Goal: Task Accomplishment & Management: Manage account settings

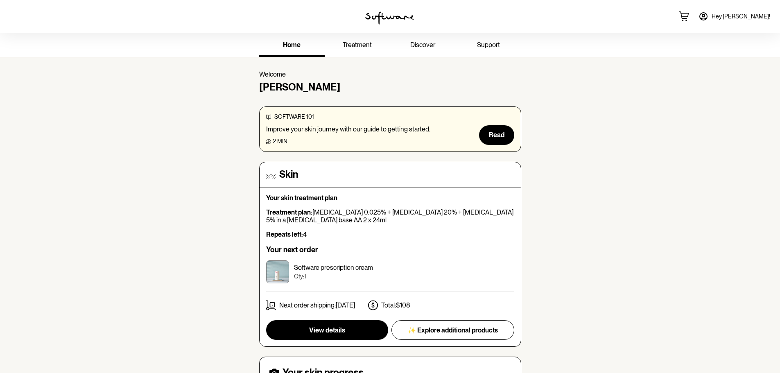
click at [360, 53] on link "treatment" at bounding box center [358, 45] width 66 height 23
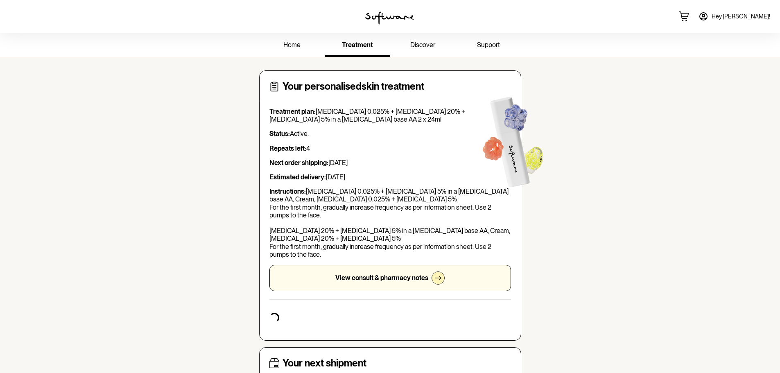
click at [481, 46] on span "support" at bounding box center [488, 45] width 23 height 8
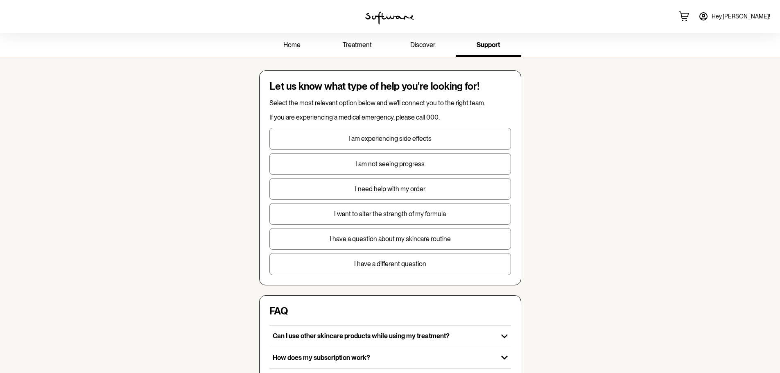
click at [292, 46] on span "home" at bounding box center [291, 45] width 17 height 8
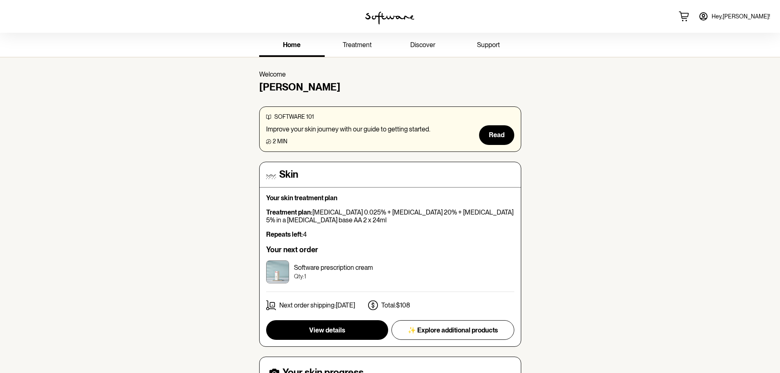
scroll to position [41, 0]
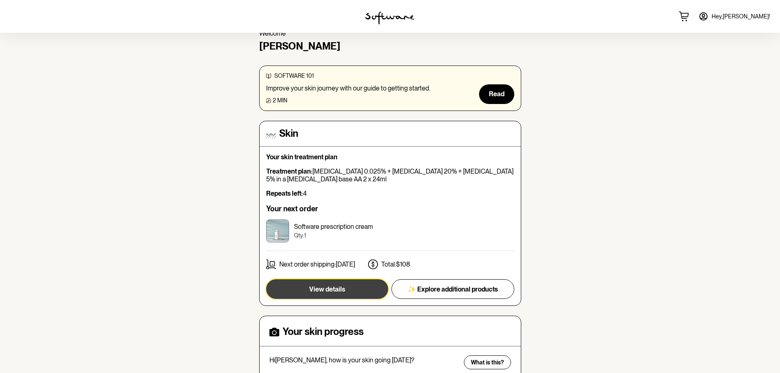
click at [331, 296] on button "View details" at bounding box center [327, 289] width 122 height 20
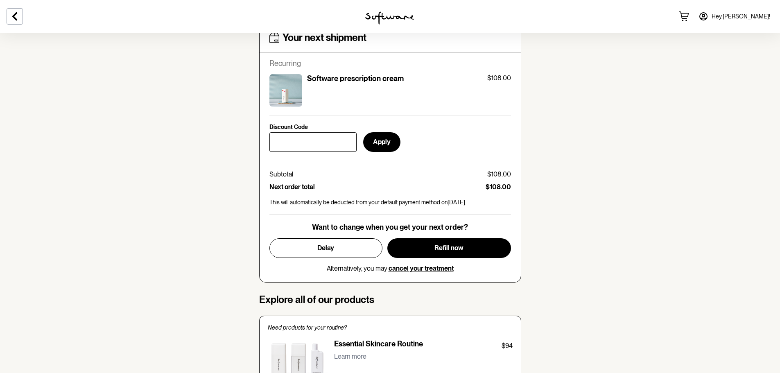
scroll to position [410, 0]
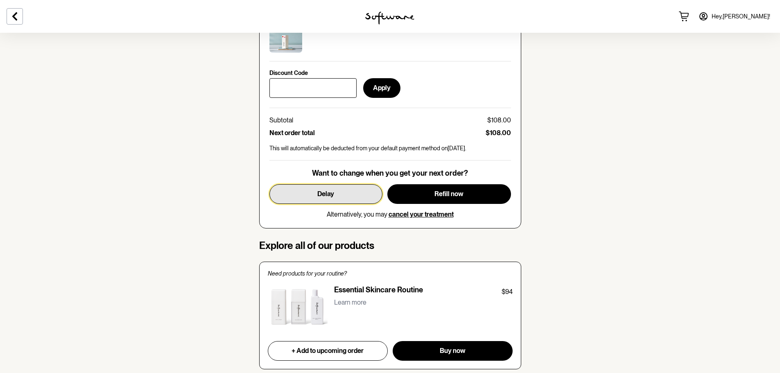
click at [320, 193] on span "Delay" at bounding box center [325, 194] width 17 height 8
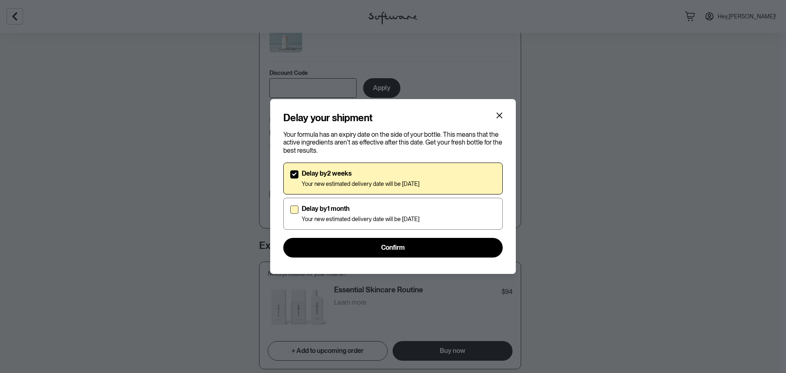
click at [409, 215] on div "Delay by 1 month Your new estimated delivery date will be [DATE]" at bounding box center [361, 214] width 118 height 18
click at [290, 214] on input "Delay by 1 month Your new estimated delivery date will be [DATE]" at bounding box center [290, 213] width 0 height 0
checkbox input "true"
checkbox input "false"
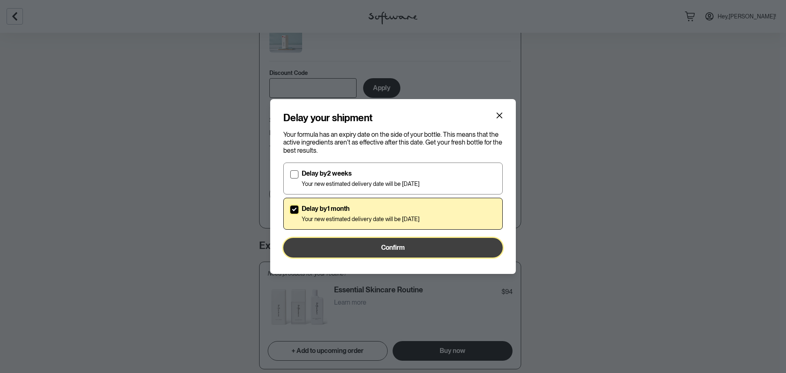
click at [383, 253] on button "Confirm" at bounding box center [393, 248] width 220 height 20
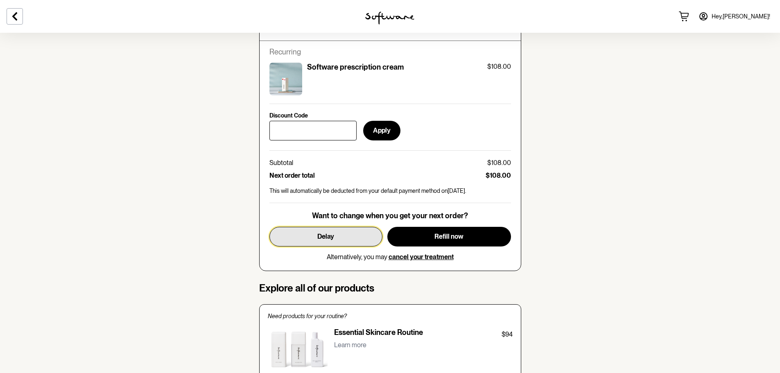
scroll to position [369, 0]
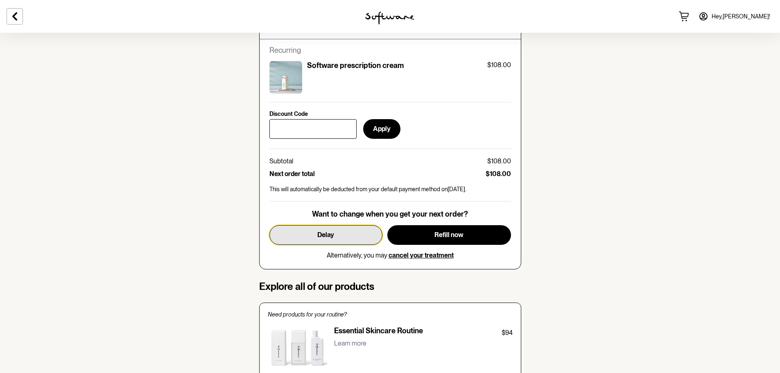
click at [322, 233] on span "Delay" at bounding box center [325, 235] width 17 height 8
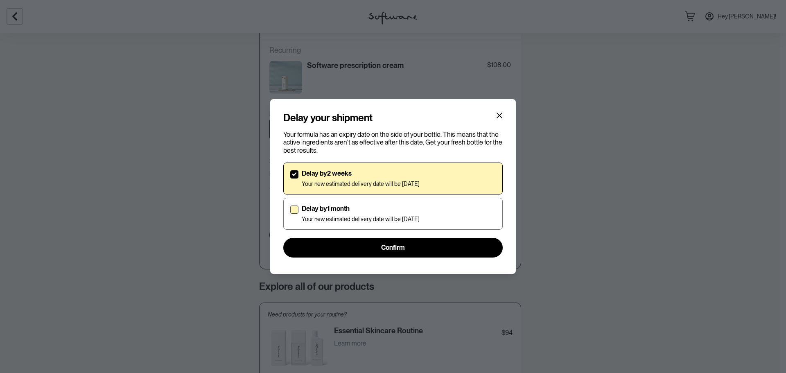
click at [325, 217] on p "Your new estimated delivery date will be [DATE]" at bounding box center [361, 219] width 118 height 7
click at [290, 214] on input "Delay by 1 month Your new estimated delivery date will be [DATE]" at bounding box center [290, 213] width 0 height 0
checkbox input "true"
checkbox input "false"
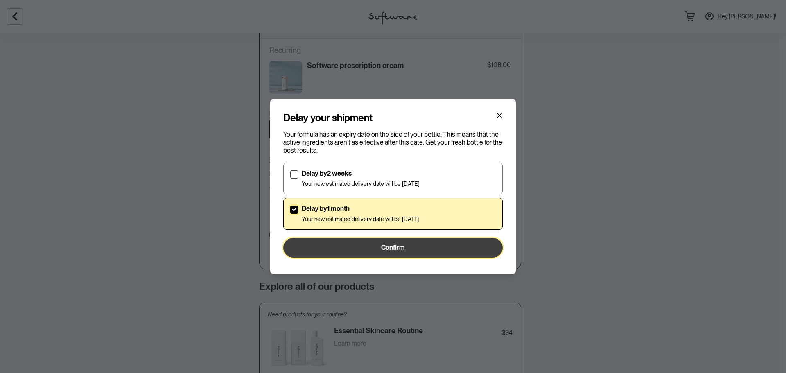
click at [328, 241] on button "Confirm" at bounding box center [393, 248] width 220 height 20
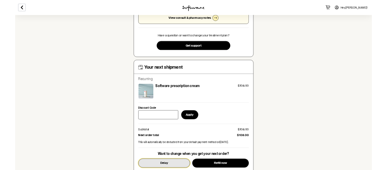
scroll to position [410, 0]
